Goal: Information Seeking & Learning: Understand process/instructions

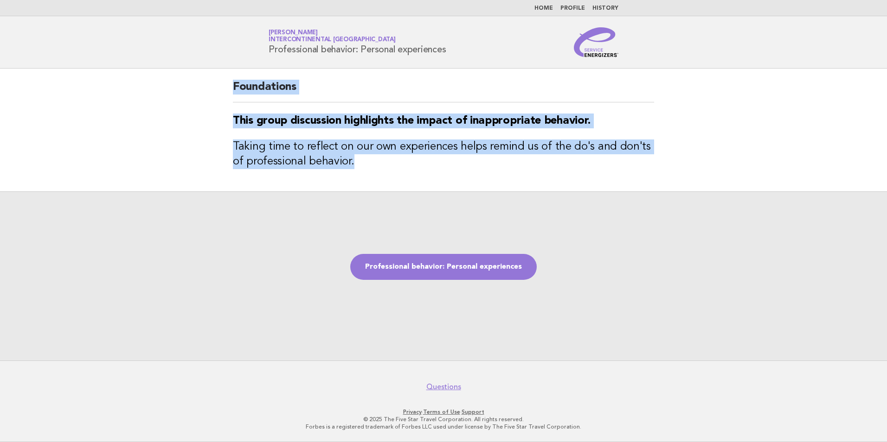
drag, startPoint x: 233, startPoint y: 85, endPoint x: 404, endPoint y: 168, distance: 190.2
click at [404, 168] on div "Foundations This group discussion highlights the impact of inappropriate behavi…" at bounding box center [443, 130] width 443 height 123
copy div "Foundations This group discussion highlights the impact of inappropriate behavi…"
click at [411, 264] on link "Professional behavior: Personal experiences" at bounding box center [443, 267] width 186 height 26
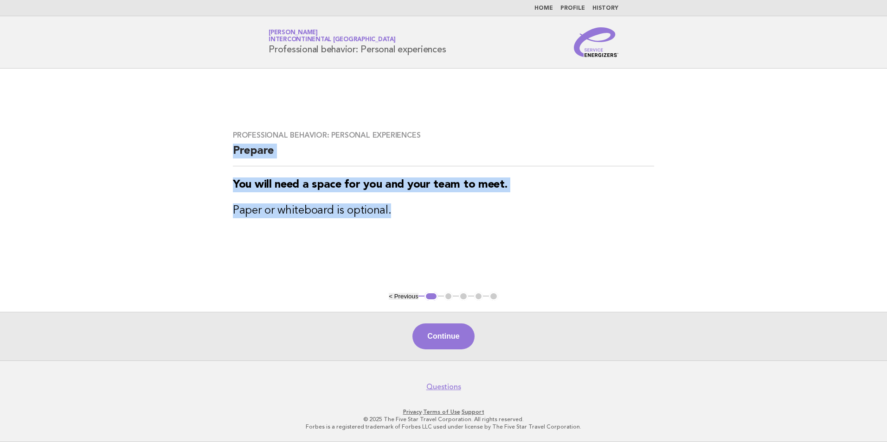
drag, startPoint x: 232, startPoint y: 149, endPoint x: 393, endPoint y: 207, distance: 171.0
click at [393, 207] on div "Professional behavior: Personal experiences Prepare You will need a space for y…" at bounding box center [443, 180] width 443 height 121
copy div "Prepare You will need a space for you and your team to meet. Paper or whiteboar…"
click at [439, 339] on button "Continue" at bounding box center [443, 337] width 62 height 26
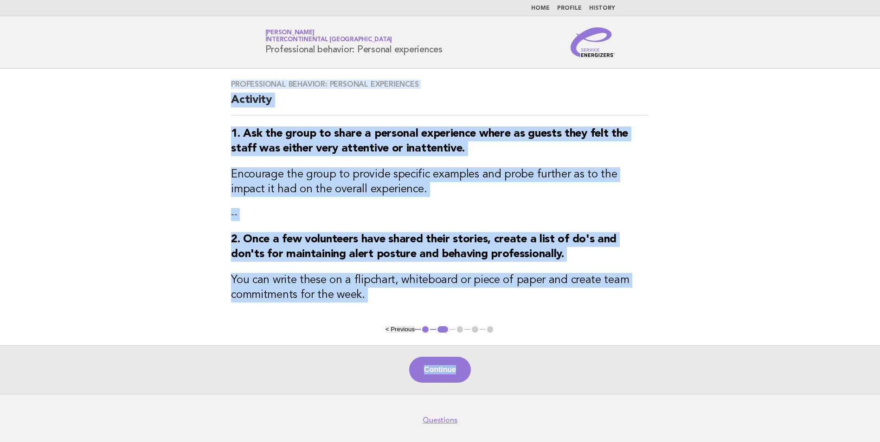
drag, startPoint x: 230, startPoint y: 83, endPoint x: 581, endPoint y: 339, distance: 434.1
click at [581, 339] on main "Professional behavior: Personal experiences Activity 1. Ask the group to share …" at bounding box center [440, 231] width 880 height 325
copy main "Professional behavior: Personal experiences Activity 1. Ask the group to share …"
click at [441, 377] on button "Continue" at bounding box center [440, 370] width 62 height 26
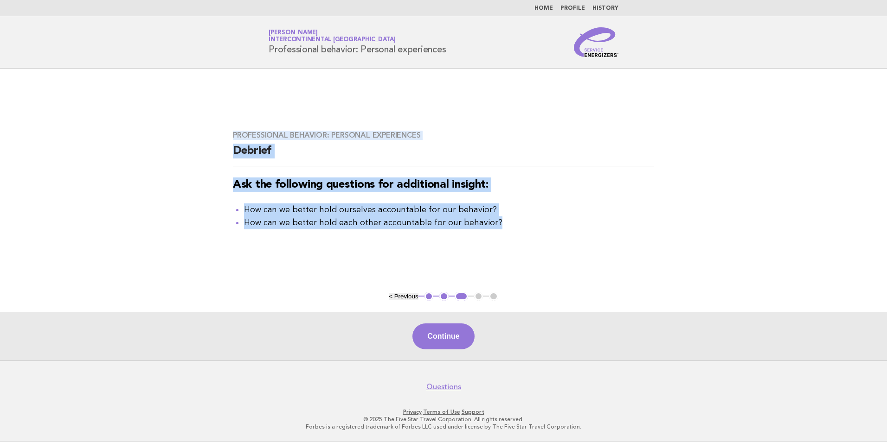
copy main "Professional behavior: Personal experiences Activity 1. Ask the group to share …"
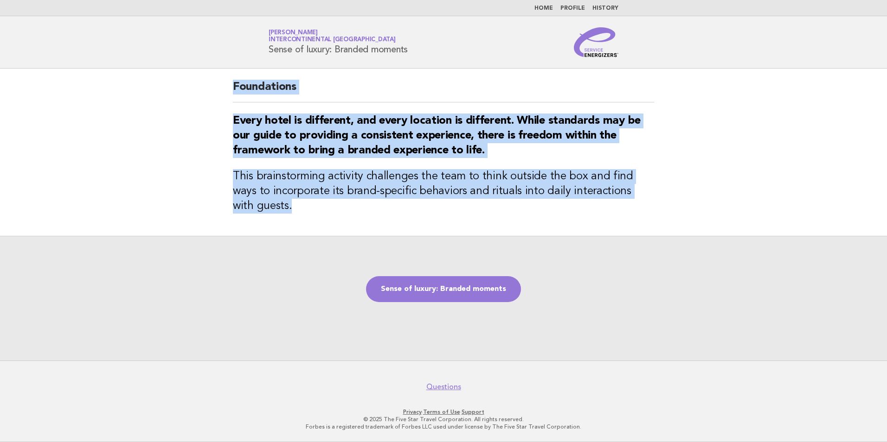
drag, startPoint x: 233, startPoint y: 83, endPoint x: 379, endPoint y: 211, distance: 194.8
click at [379, 211] on div "Foundations Every hotel is different, and every location is different. While st…" at bounding box center [443, 152] width 443 height 167
click at [402, 299] on link "Sense of luxury: Branded moments" at bounding box center [443, 289] width 155 height 26
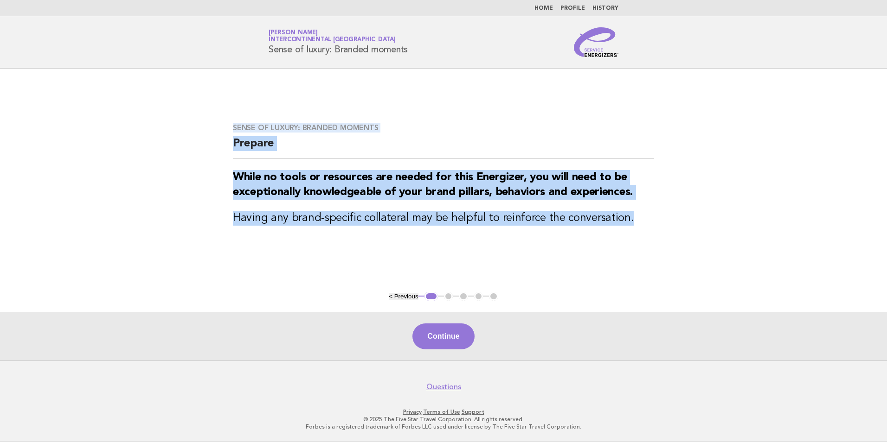
drag, startPoint x: 232, startPoint y: 126, endPoint x: 652, endPoint y: 246, distance: 436.9
click at [652, 246] on div "Sense of luxury: Branded moments Prepare While no tools or resources are needed…" at bounding box center [443, 180] width 443 height 136
copy div "Sense of luxury: Branded moments Prepare While no tools or resources are needed…"
click at [421, 341] on button "Continue" at bounding box center [443, 337] width 62 height 26
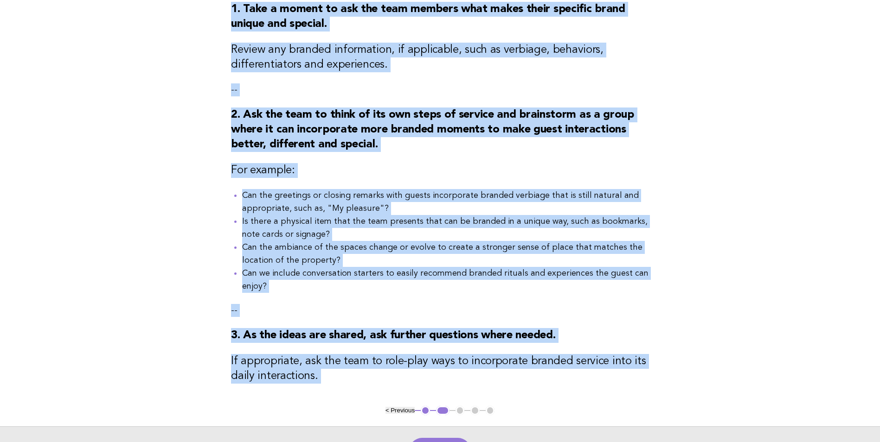
scroll to position [243, 0]
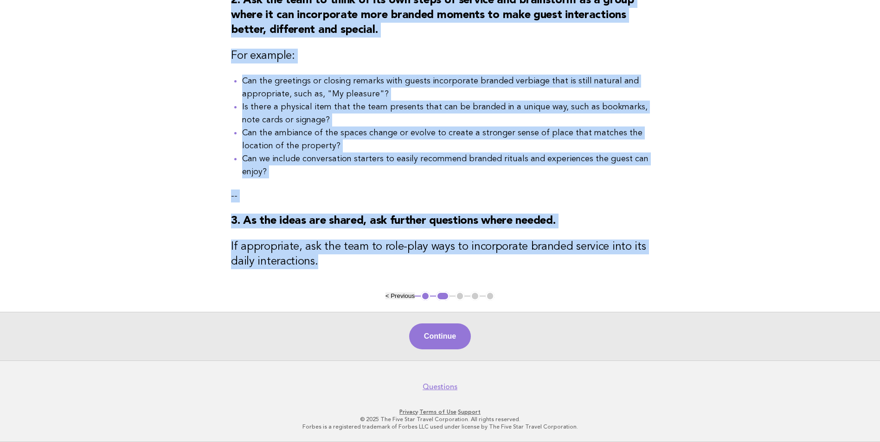
drag, startPoint x: 230, startPoint y: 83, endPoint x: 660, endPoint y: 266, distance: 467.0
click at [660, 266] on div "Sense of luxury: Branded moments Activity 1. Take a moment to ask the team memb…" at bounding box center [440, 60] width 440 height 462
copy div "Sense of luxury: Branded moments Activity 1. Take a moment to ask the team memb…"
click at [441, 340] on button "Continue" at bounding box center [440, 337] width 62 height 26
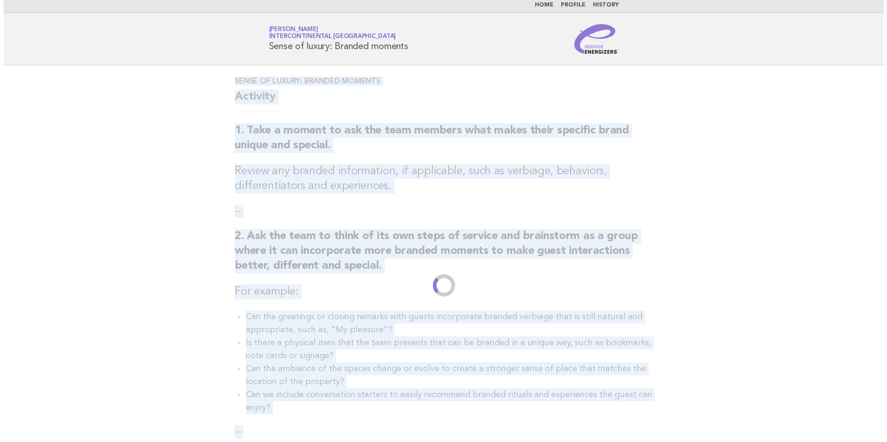
scroll to position [0, 0]
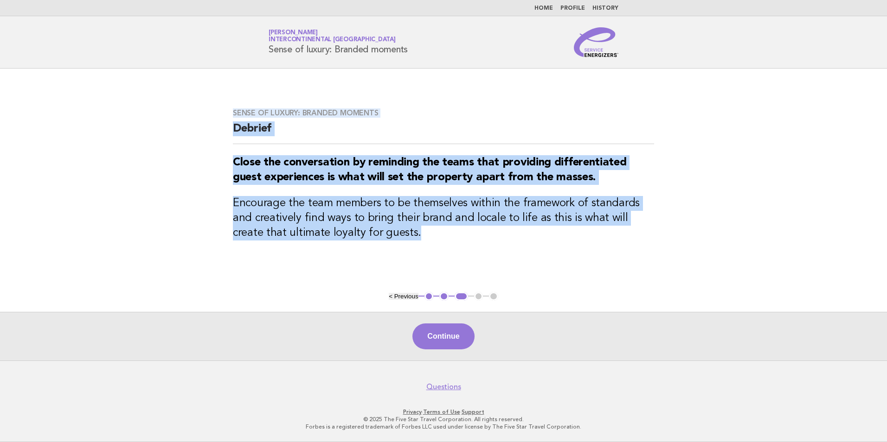
drag, startPoint x: 233, startPoint y: 110, endPoint x: 402, endPoint y: 240, distance: 212.6
click at [402, 240] on div "Sense of luxury: Branded moments Debrief Close the conversation by reminding th…" at bounding box center [443, 180] width 443 height 166
copy div "Sense of luxury: Branded moments Debrief Close the conversation by reminding th…"
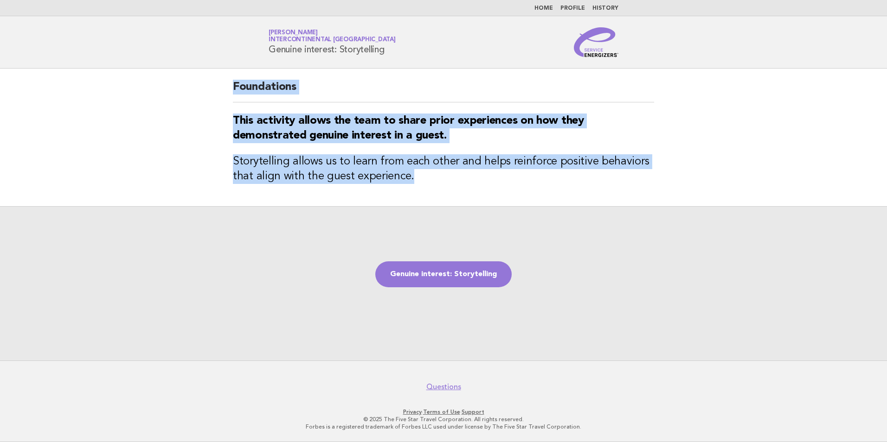
drag, startPoint x: 230, startPoint y: 83, endPoint x: 514, endPoint y: 178, distance: 299.7
click at [514, 178] on div "Foundations This activity allows the team to share prior experiences on how the…" at bounding box center [443, 138] width 443 height 138
click at [418, 276] on link "Genuine interest: Storytelling" at bounding box center [443, 275] width 136 height 26
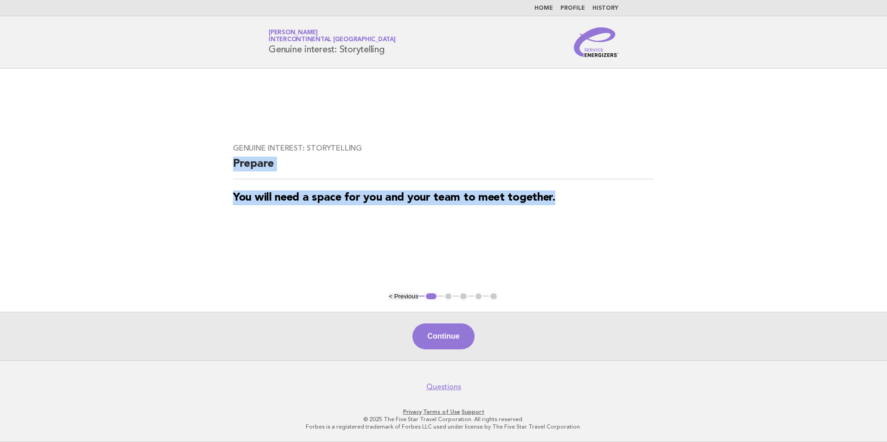
drag, startPoint x: 226, startPoint y: 160, endPoint x: 599, endPoint y: 203, distance: 374.8
click at [599, 203] on div "Genuine interest: Storytelling Prepare You will need a space for you and your t…" at bounding box center [443, 180] width 443 height 95
copy div "Prepare You will need a space for you and your team to meet together."
click at [427, 336] on button "Continue" at bounding box center [443, 337] width 62 height 26
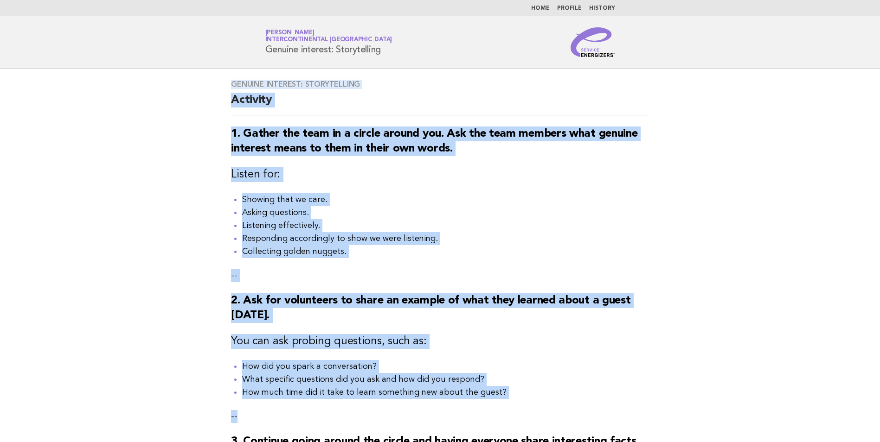
scroll to position [201, 0]
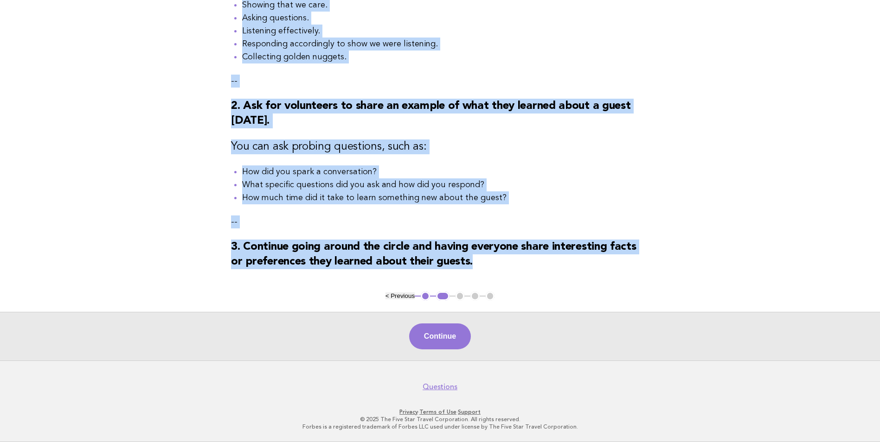
drag, startPoint x: 229, startPoint y: 83, endPoint x: 573, endPoint y: 274, distance: 393.5
click at [573, 274] on div "Genuine interest: Storytelling Activity 1. Gather the team in a circle around y…" at bounding box center [440, 83] width 440 height 418
copy div "Genuine interest: Storytelling Activity 1. Gather the team in a circle around y…"
click at [428, 334] on button "Continue" at bounding box center [440, 337] width 62 height 26
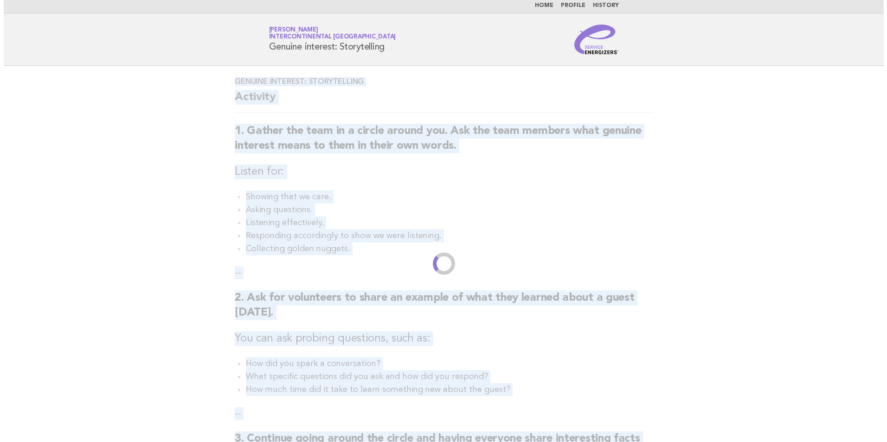
scroll to position [0, 0]
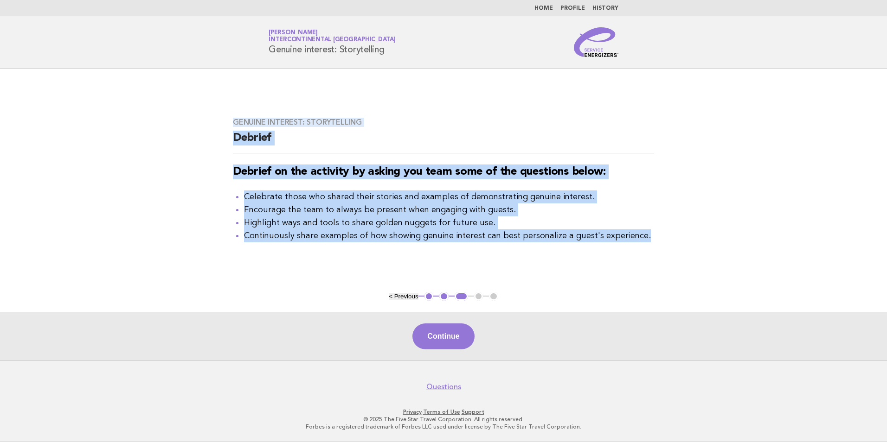
drag, startPoint x: 232, startPoint y: 118, endPoint x: 650, endPoint y: 247, distance: 437.6
click at [650, 247] on div "Genuine interest: Storytelling Debrief Debrief on the activity by asking you te…" at bounding box center [443, 180] width 443 height 147
copy div "Genuine interest: Storytelling Debrief Debrief on the activity by asking you te…"
